Goal: Information Seeking & Learning: Learn about a topic

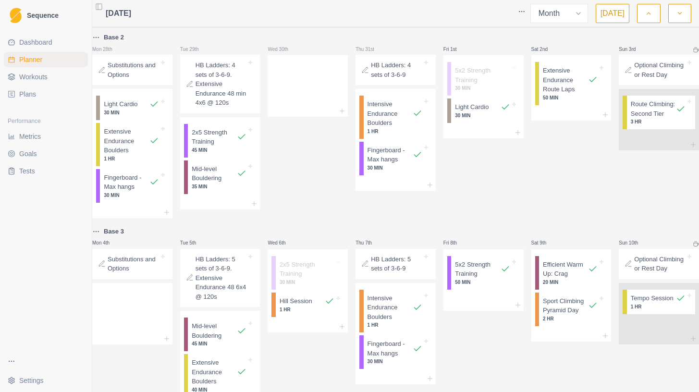
select select "month"
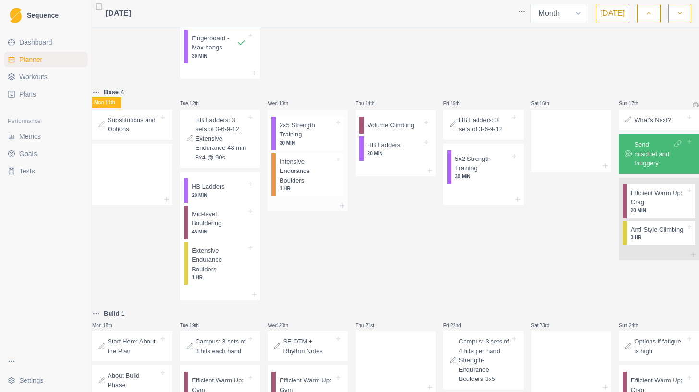
click at [318, 139] on p "2x5 Strength Training" at bounding box center [307, 130] width 55 height 19
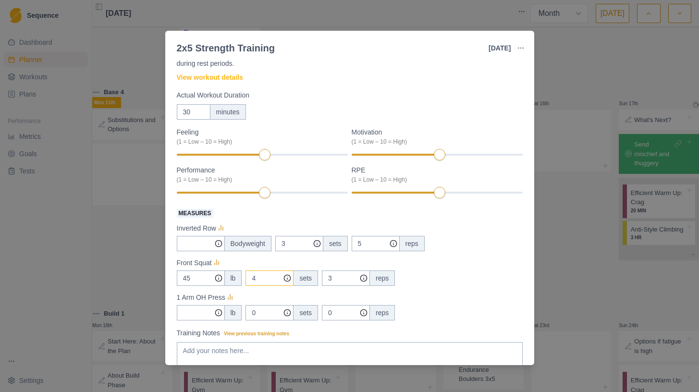
scroll to position [0, 0]
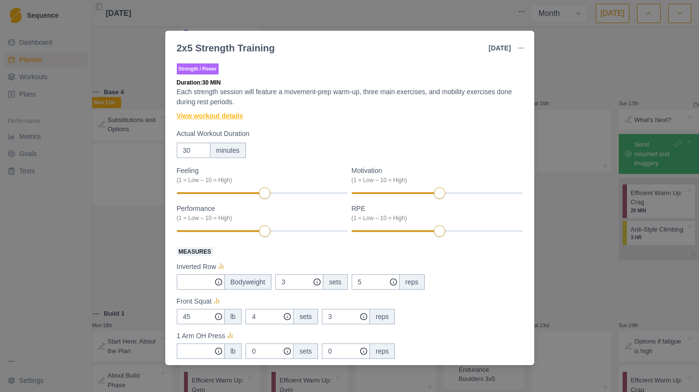
click at [227, 117] on link "View workout details" at bounding box center [210, 116] width 66 height 10
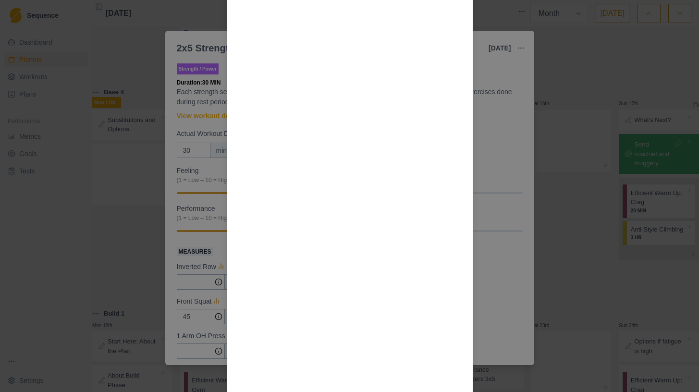
scroll to position [1164, 0]
click at [499, 216] on div "Workout Details Choosing weights: Your working sets should be RPE 7-8 or around…" at bounding box center [349, 196] width 699 height 392
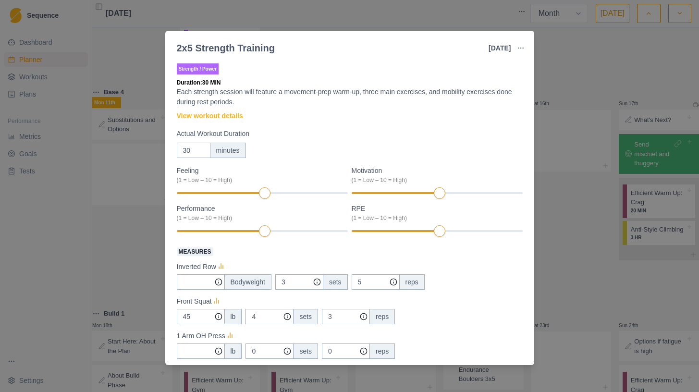
scroll to position [116, 0]
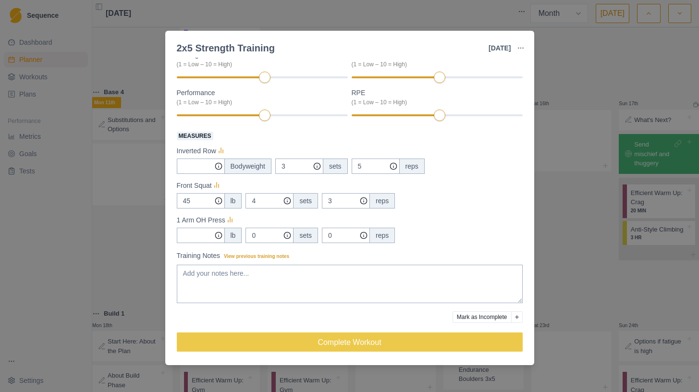
click at [588, 190] on div "2x5 Strength Training [DATE] Link To Goal View Workout Metrics Edit Original Wo…" at bounding box center [349, 196] width 699 height 392
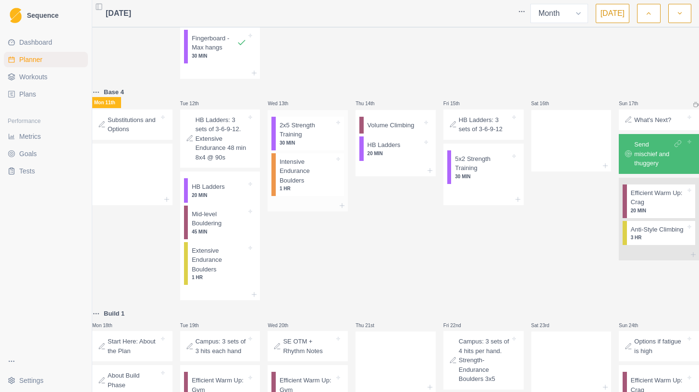
click at [317, 139] on p "2x5 Strength Training" at bounding box center [307, 130] width 55 height 19
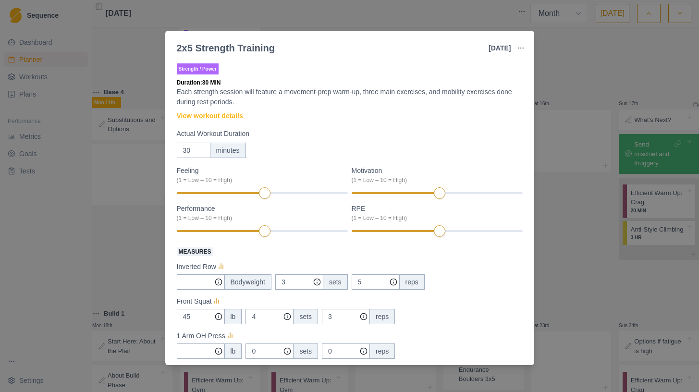
click at [626, 98] on div "2x5 Strength Training [DATE] Link To Goal View Workout Metrics Edit Original Wo…" at bounding box center [349, 196] width 699 height 392
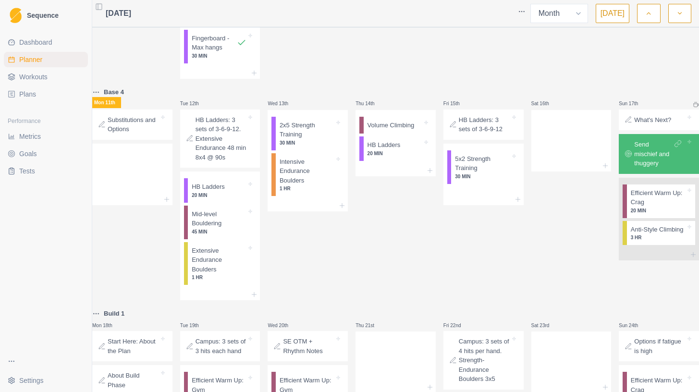
click at [24, 89] on span "Plans" at bounding box center [27, 94] width 17 height 10
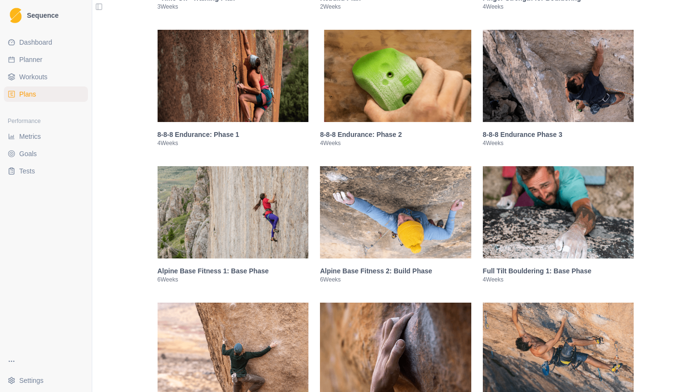
scroll to position [585, 0]
click at [260, 218] on img at bounding box center [233, 213] width 151 height 92
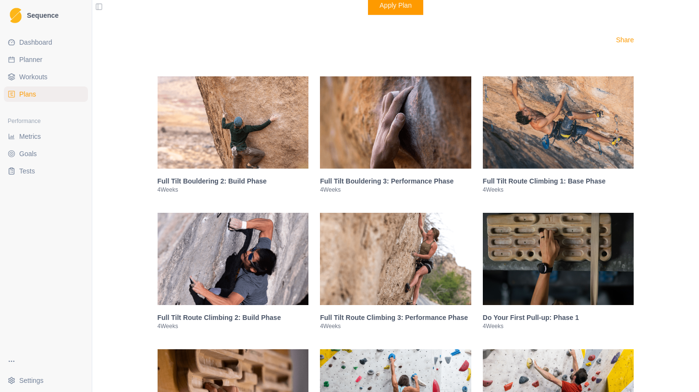
scroll to position [1628, 0]
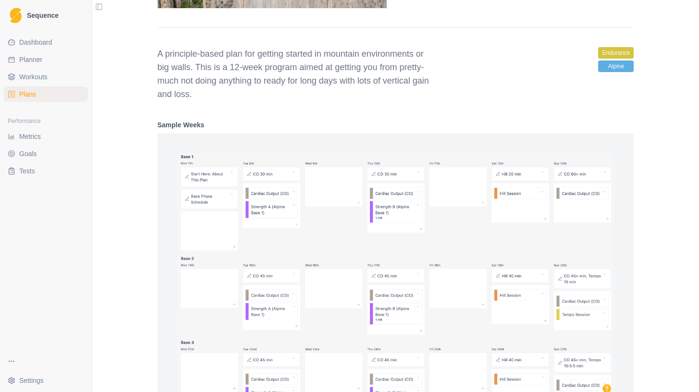
scroll to position [860, 0]
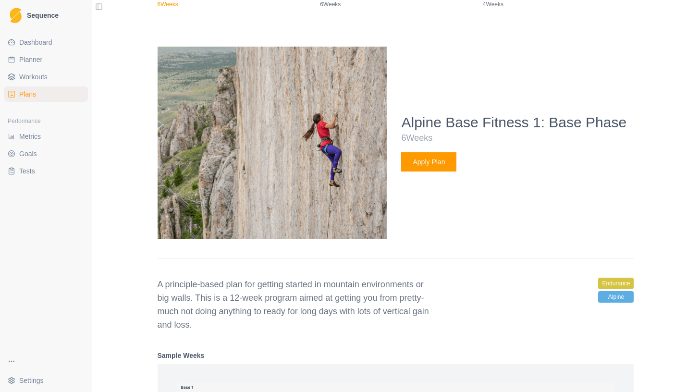
click at [25, 42] on span "Dashboard" at bounding box center [35, 42] width 33 height 10
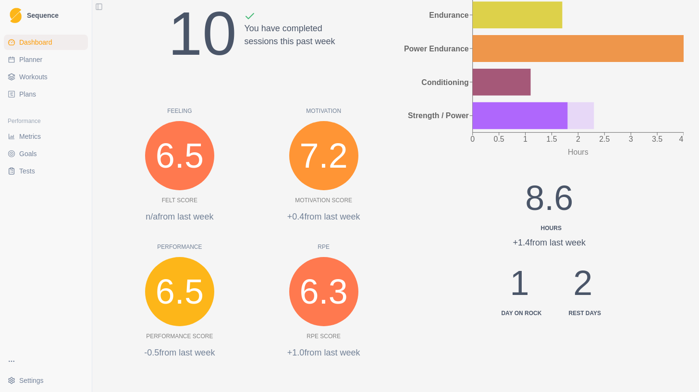
scroll to position [140, 0]
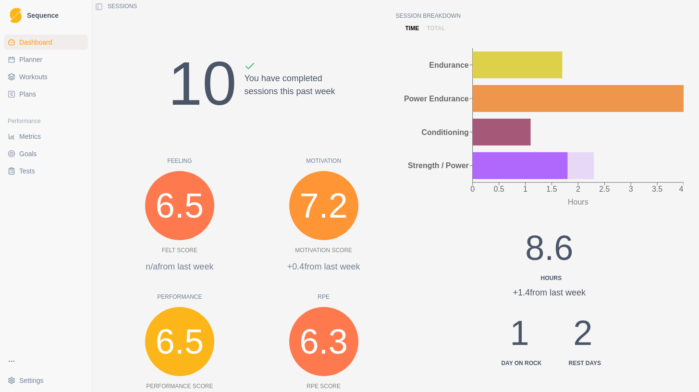
click at [30, 132] on span "Metrics" at bounding box center [30, 137] width 22 height 10
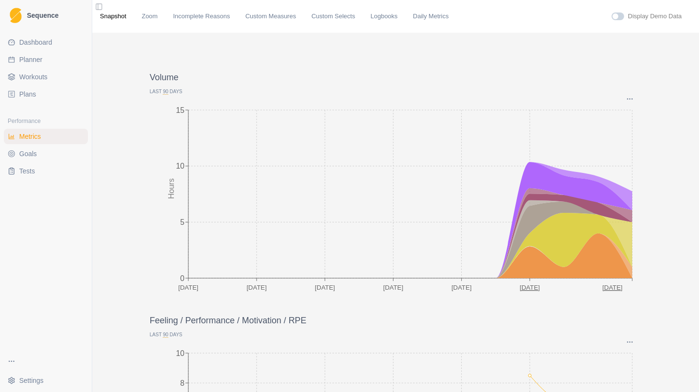
click at [32, 52] on link "Planner" at bounding box center [46, 59] width 84 height 15
select select "month"
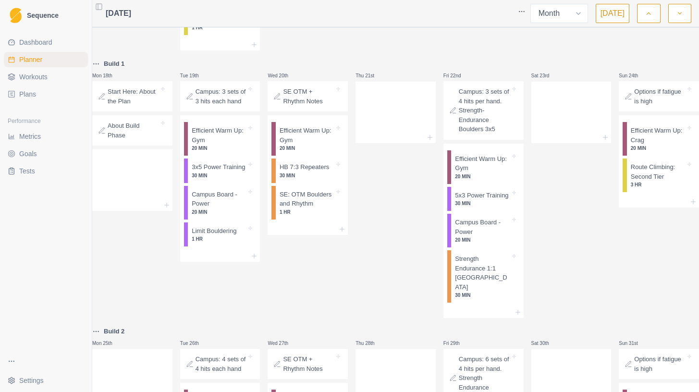
scroll to position [621, 0]
click at [476, 199] on p "5x3 Power Training" at bounding box center [481, 195] width 53 height 10
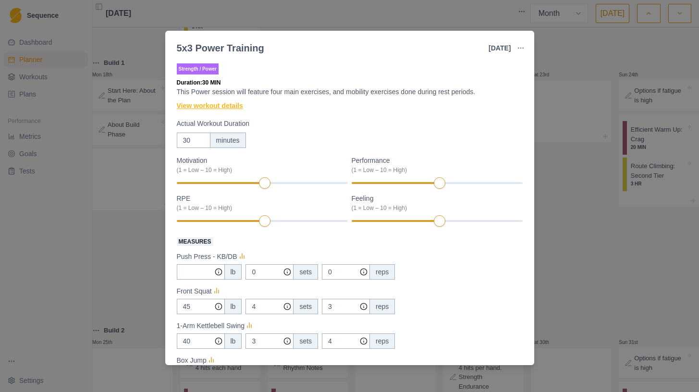
click at [212, 107] on link "View workout details" at bounding box center [210, 106] width 66 height 10
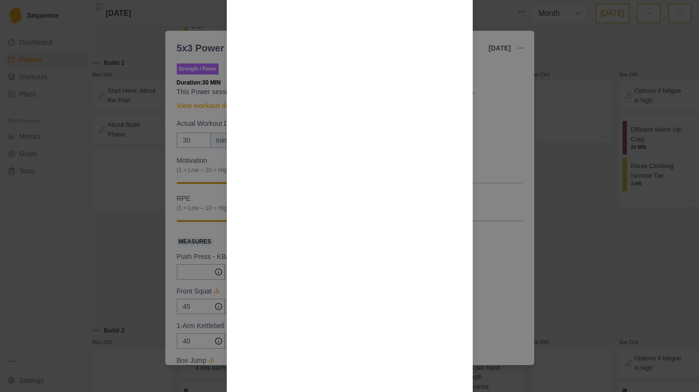
scroll to position [548, 0]
click at [508, 141] on div "Workout Details Overview Power sessions add a dynamic or explosive facet to you…" at bounding box center [349, 196] width 699 height 392
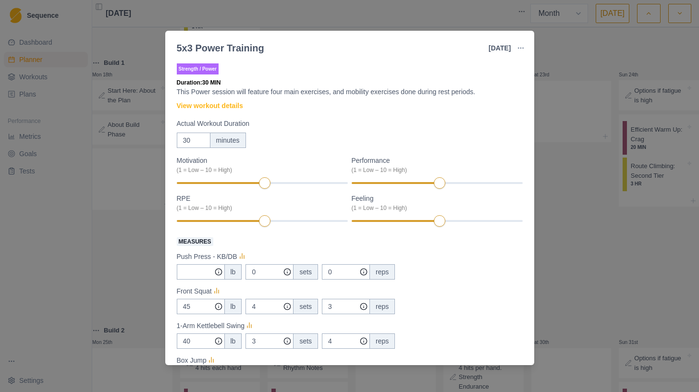
click at [579, 143] on div "5x3 Power Training [DATE] Link To Goal View Workout Metrics Edit Original Worko…" at bounding box center [349, 196] width 699 height 392
